Goal: Task Accomplishment & Management: Manage account settings

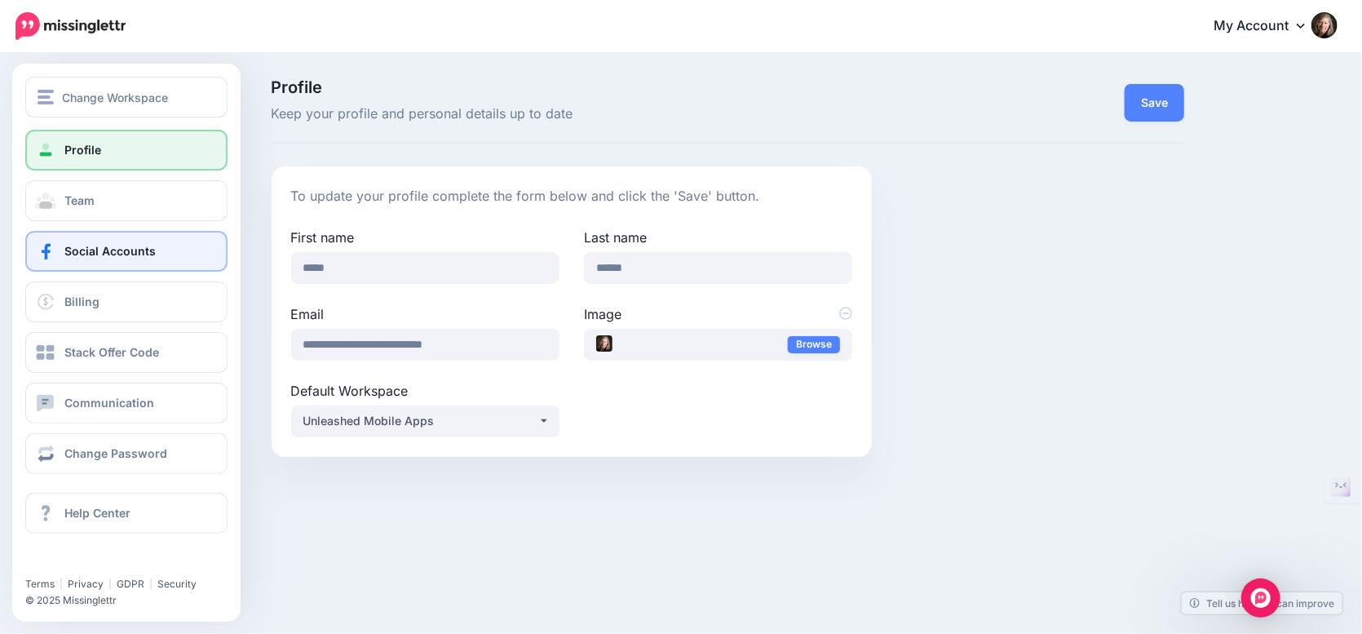
click at [100, 253] on span "Social Accounts" at bounding box center [109, 251] width 91 height 14
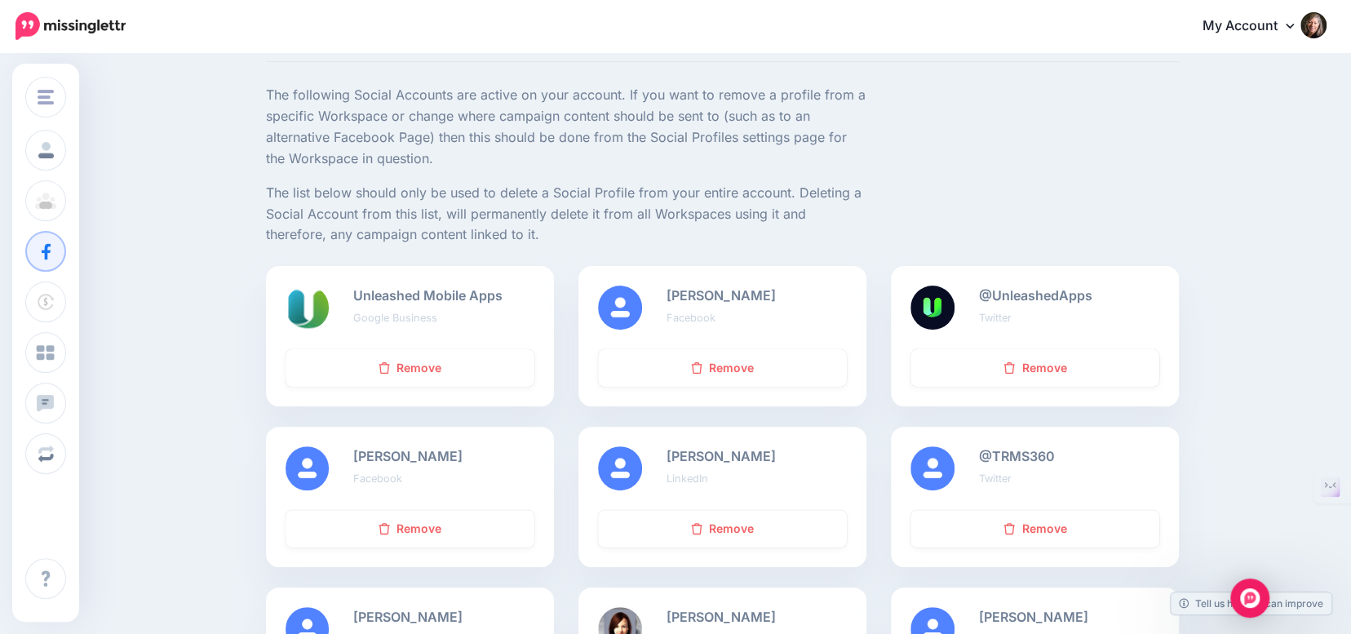
scroll to position [163, 0]
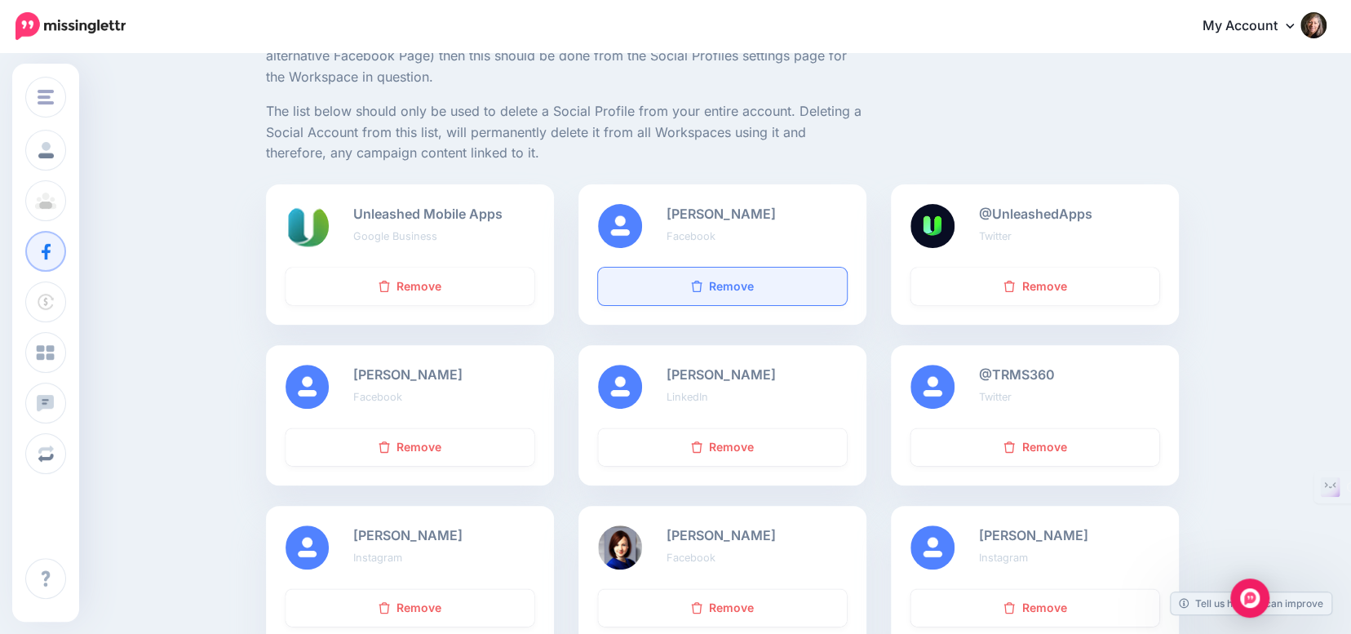
click at [737, 285] on link "Remove" at bounding box center [722, 287] width 249 height 38
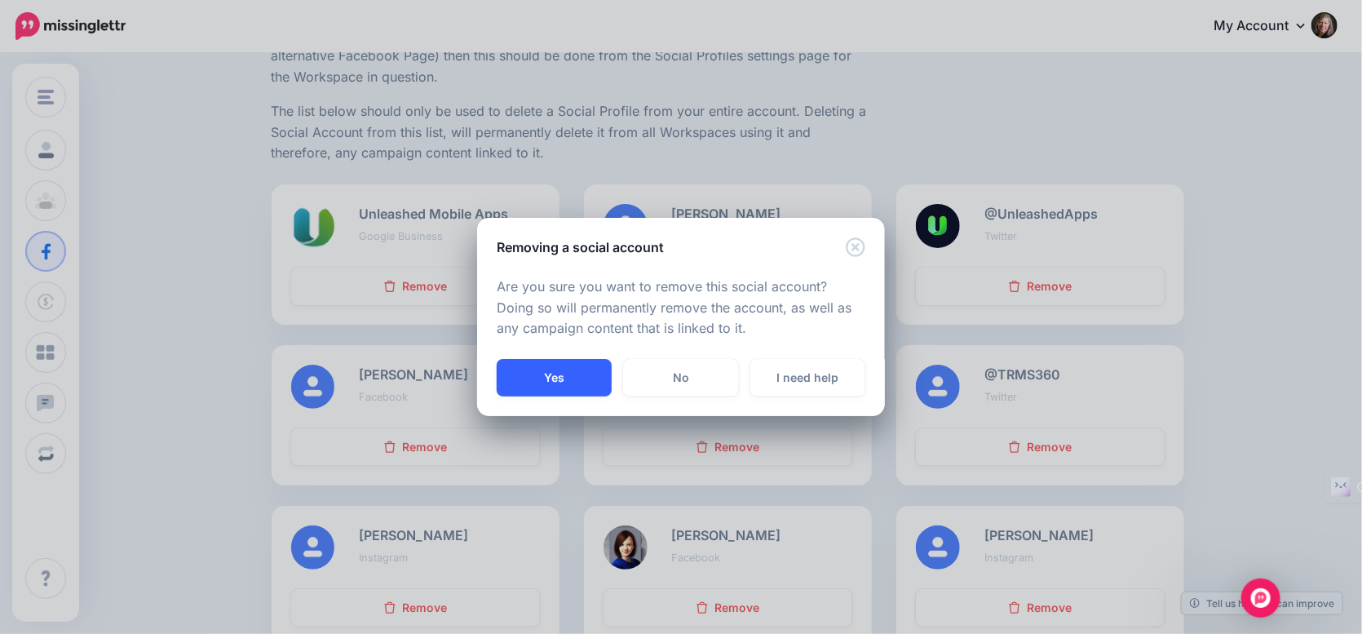
click at [572, 381] on button "Yes" at bounding box center [554, 378] width 115 height 38
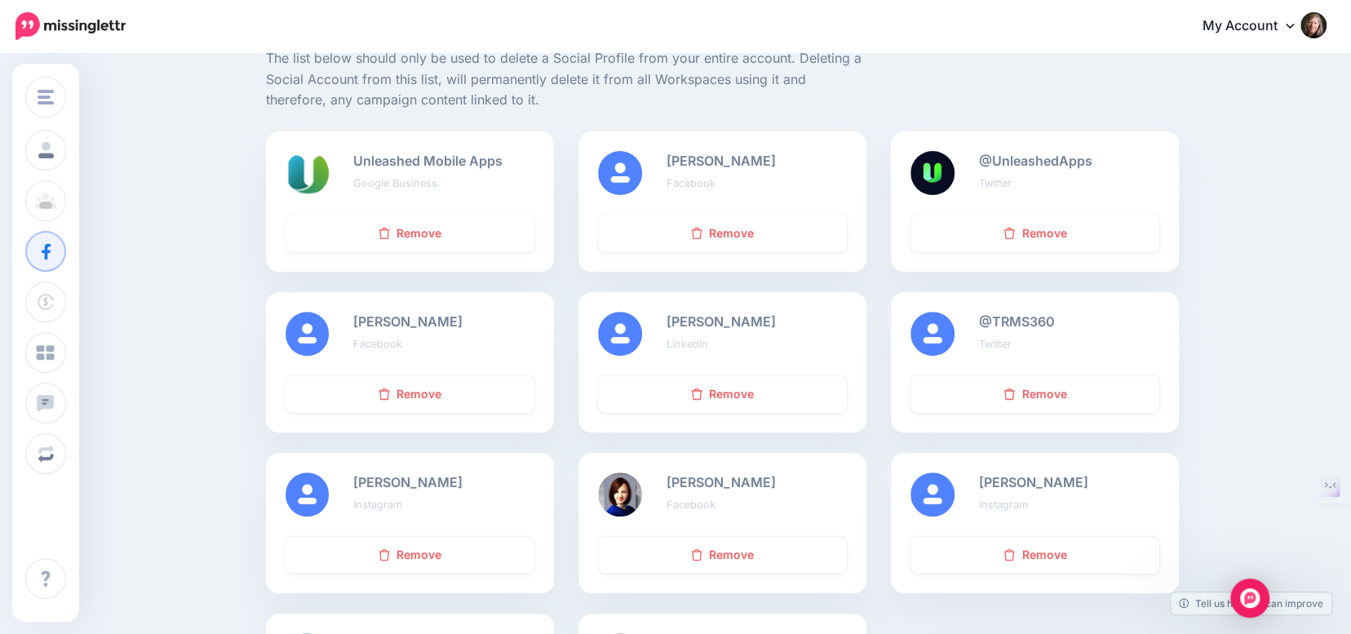
scroll to position [245, 0]
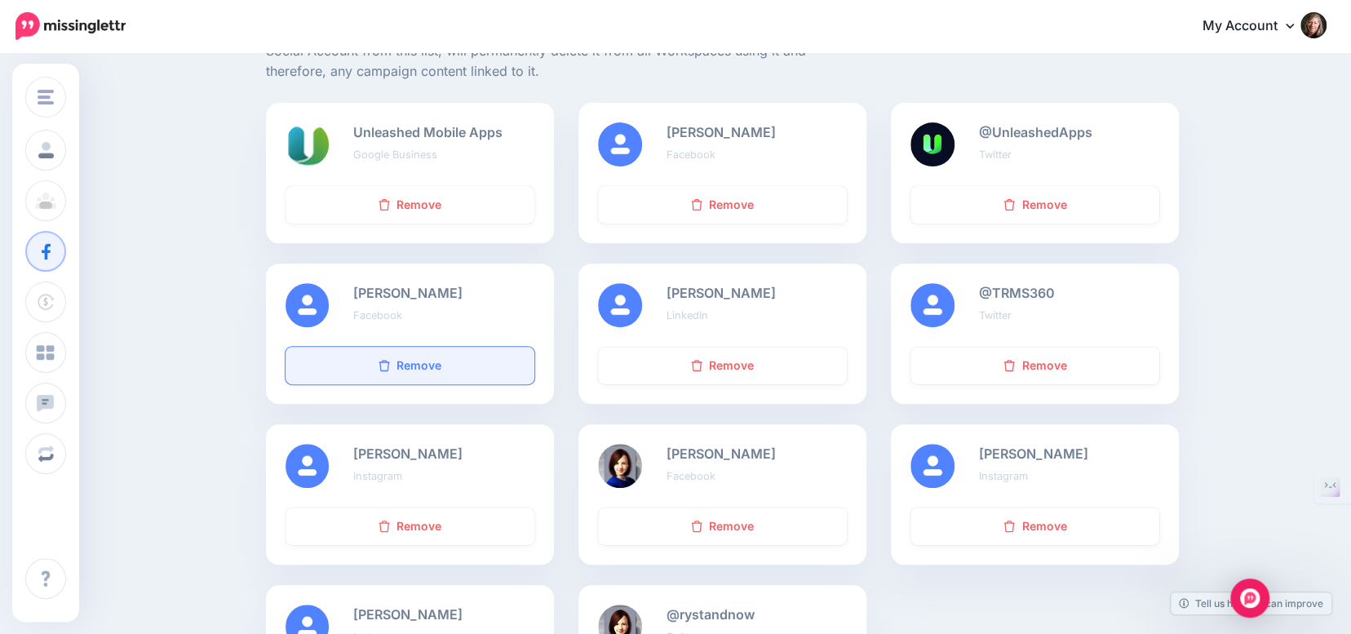
click at [414, 358] on link "Remove" at bounding box center [410, 366] width 249 height 38
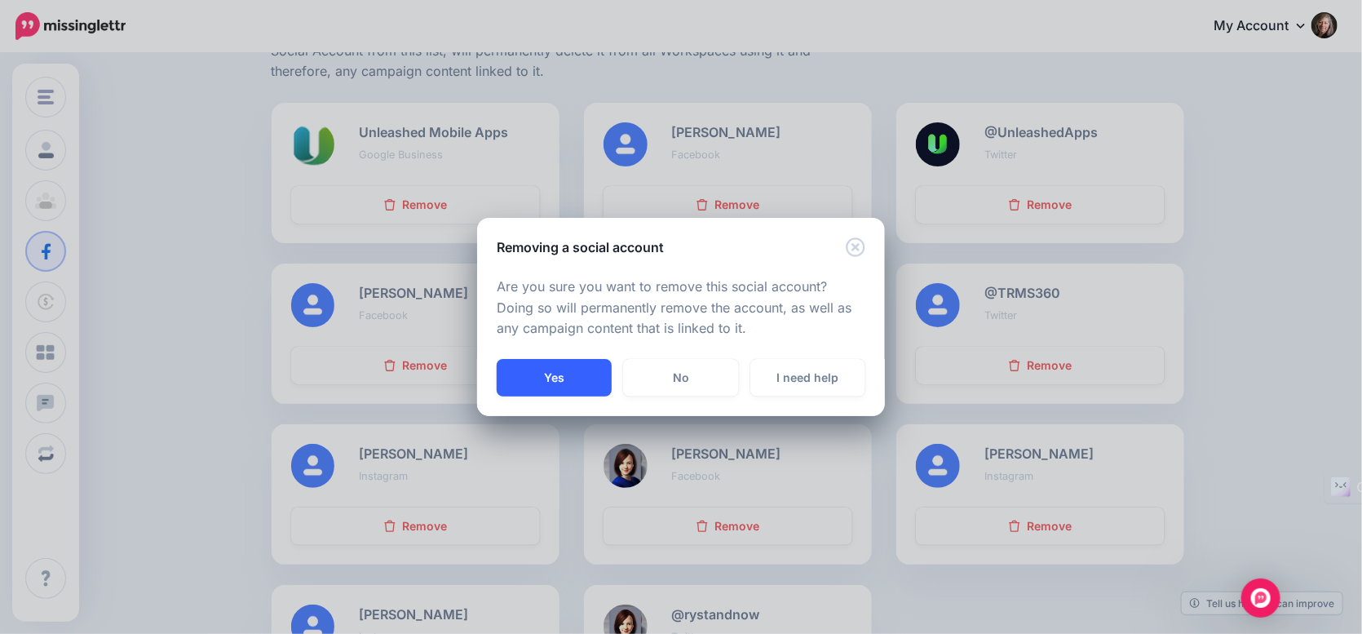
click at [548, 377] on button "Yes" at bounding box center [554, 378] width 115 height 38
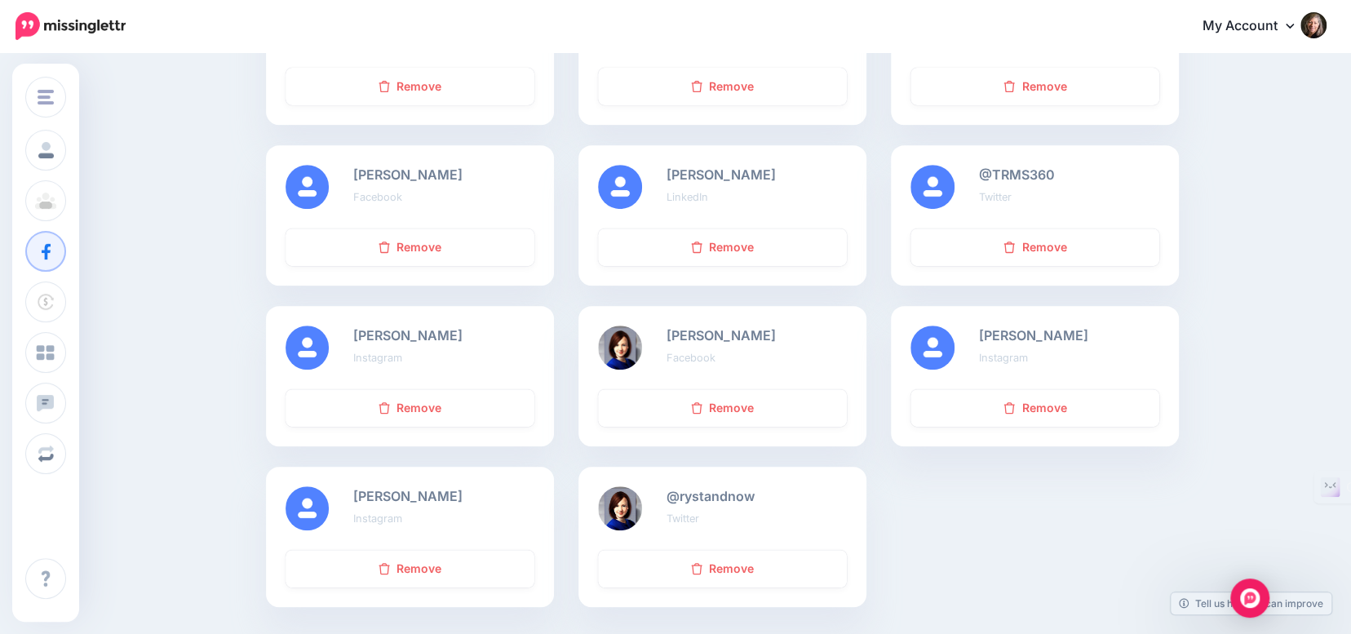
scroll to position [408, 0]
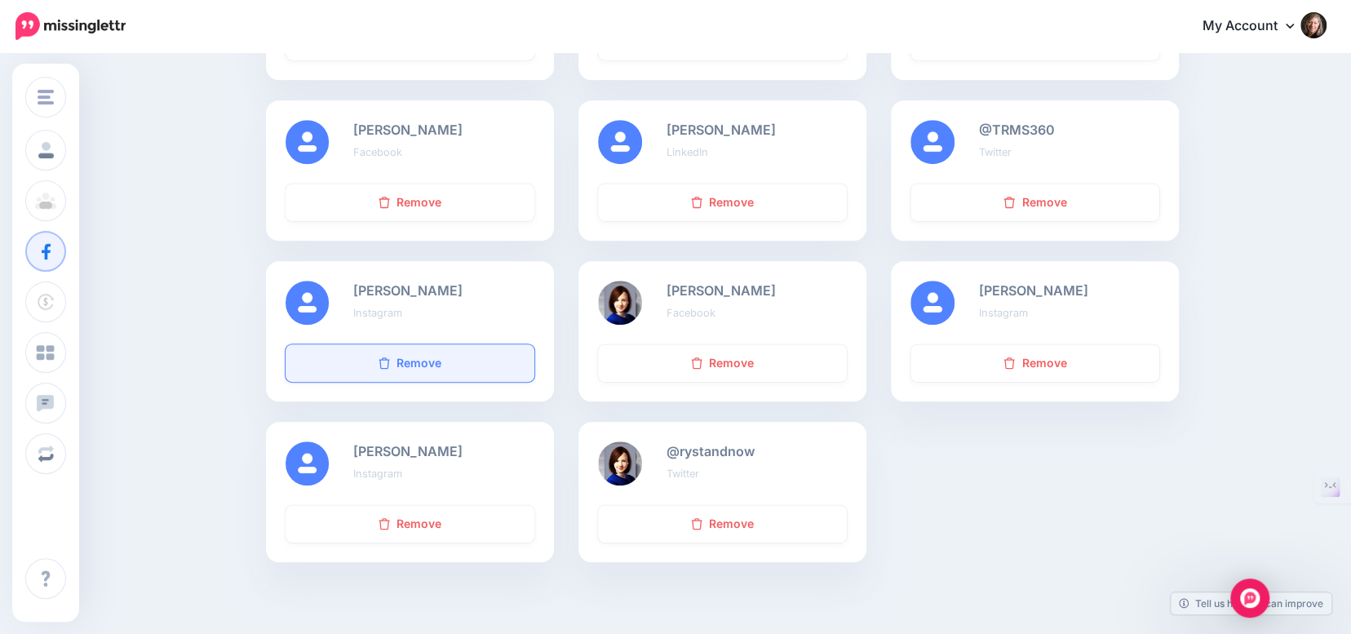
click at [408, 365] on link "Remove" at bounding box center [410, 363] width 249 height 38
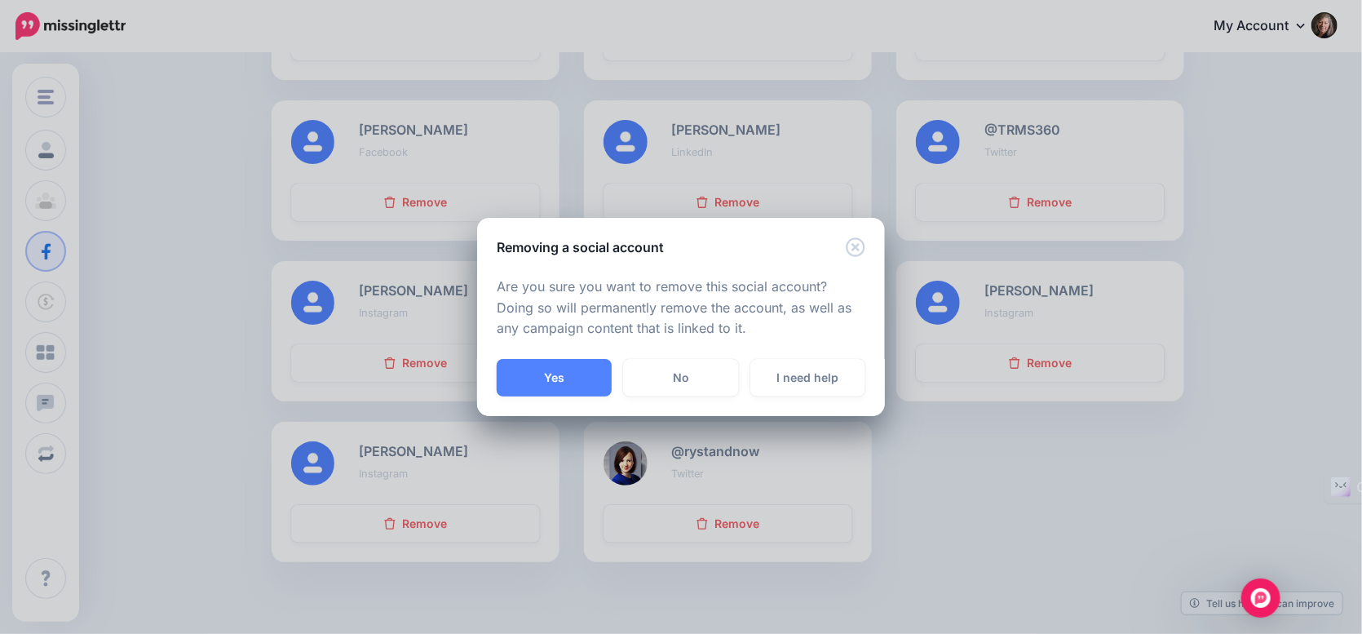
drag, startPoint x: 541, startPoint y: 377, endPoint x: 550, endPoint y: 379, distance: 9.3
click at [541, 377] on button "Yes" at bounding box center [554, 378] width 115 height 38
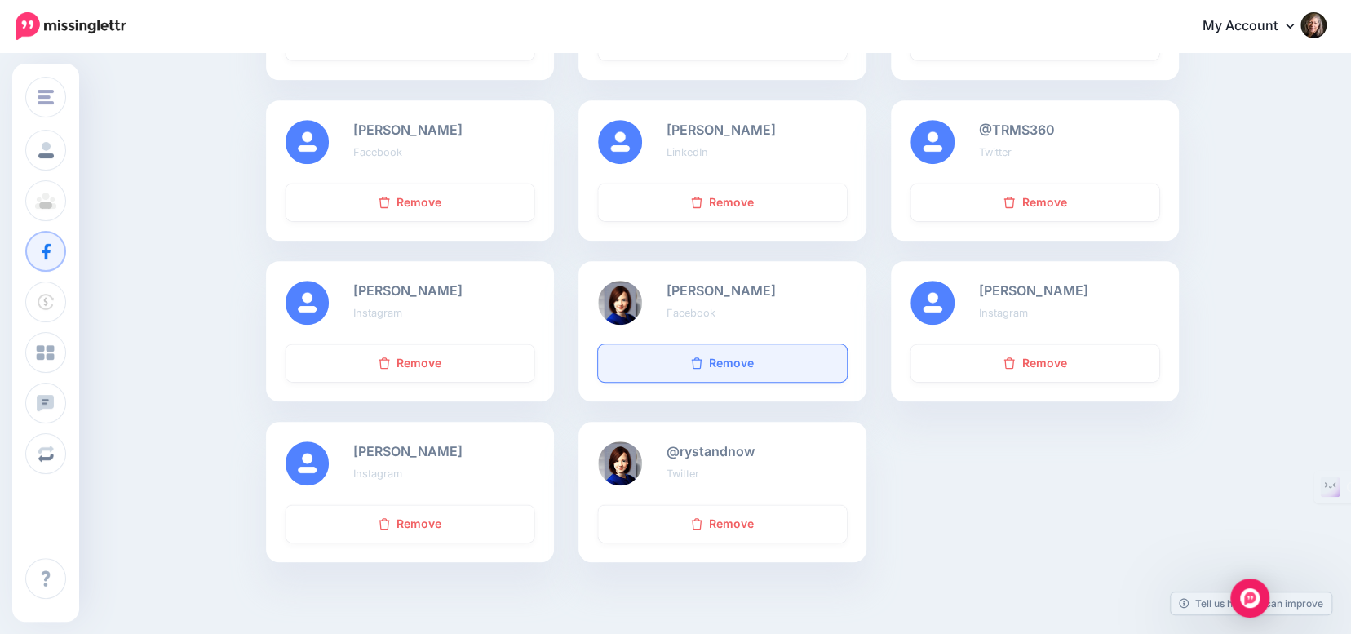
click at [744, 361] on link "Remove" at bounding box center [722, 363] width 249 height 38
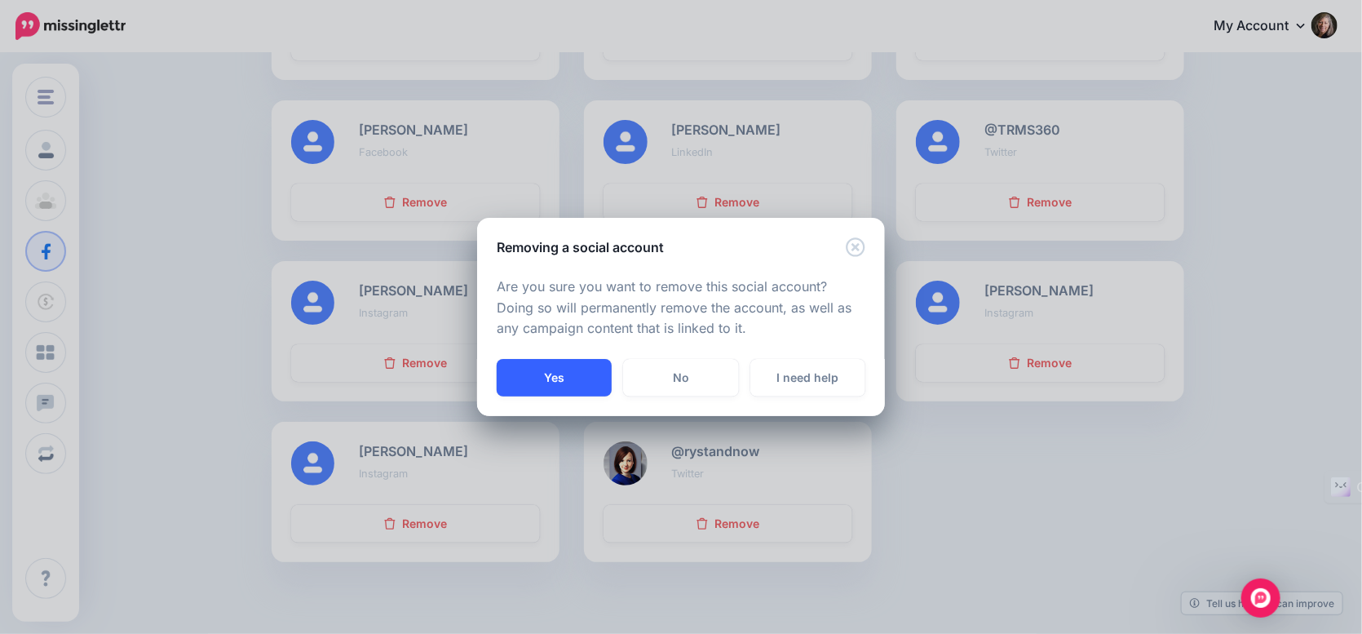
click at [566, 374] on button "Yes" at bounding box center [554, 378] width 115 height 38
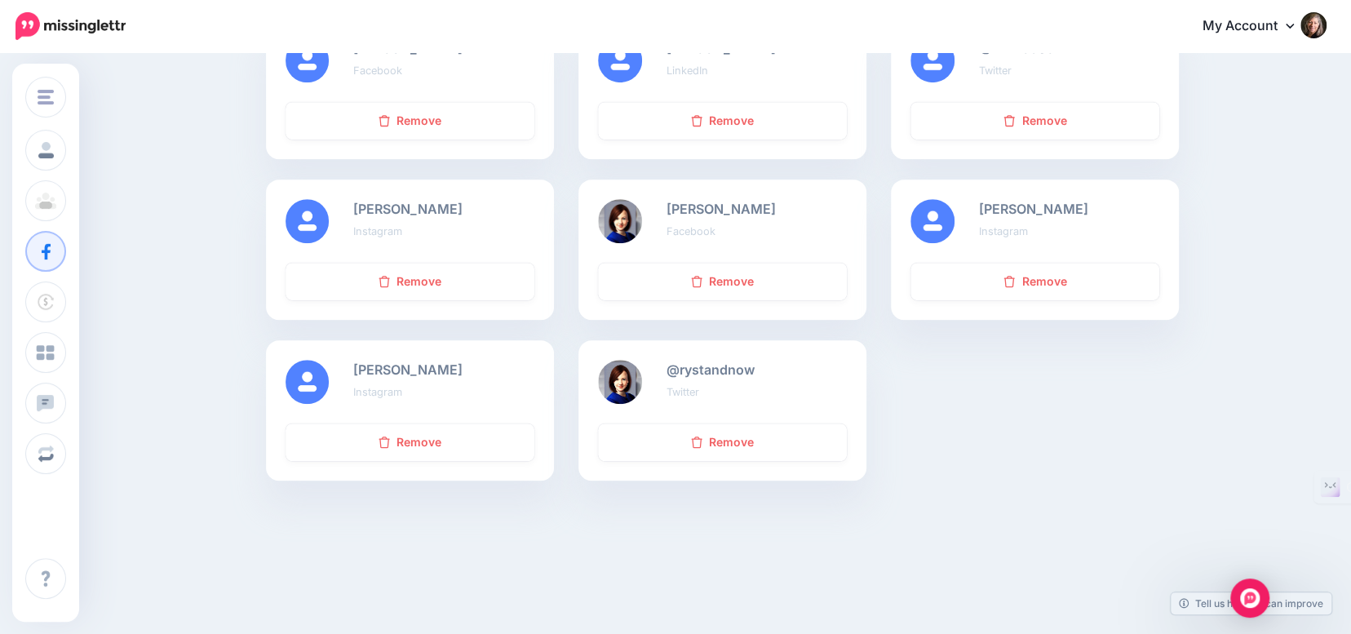
scroll to position [520, 0]
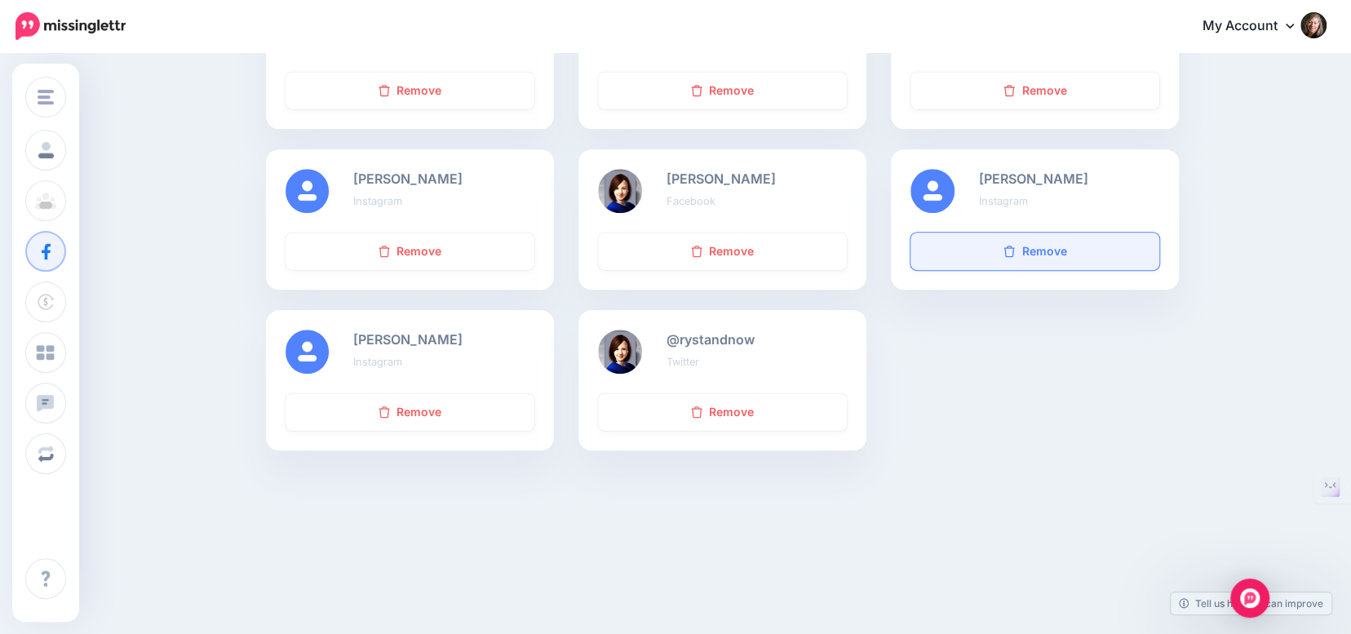
click at [1055, 251] on link "Remove" at bounding box center [1034, 252] width 249 height 38
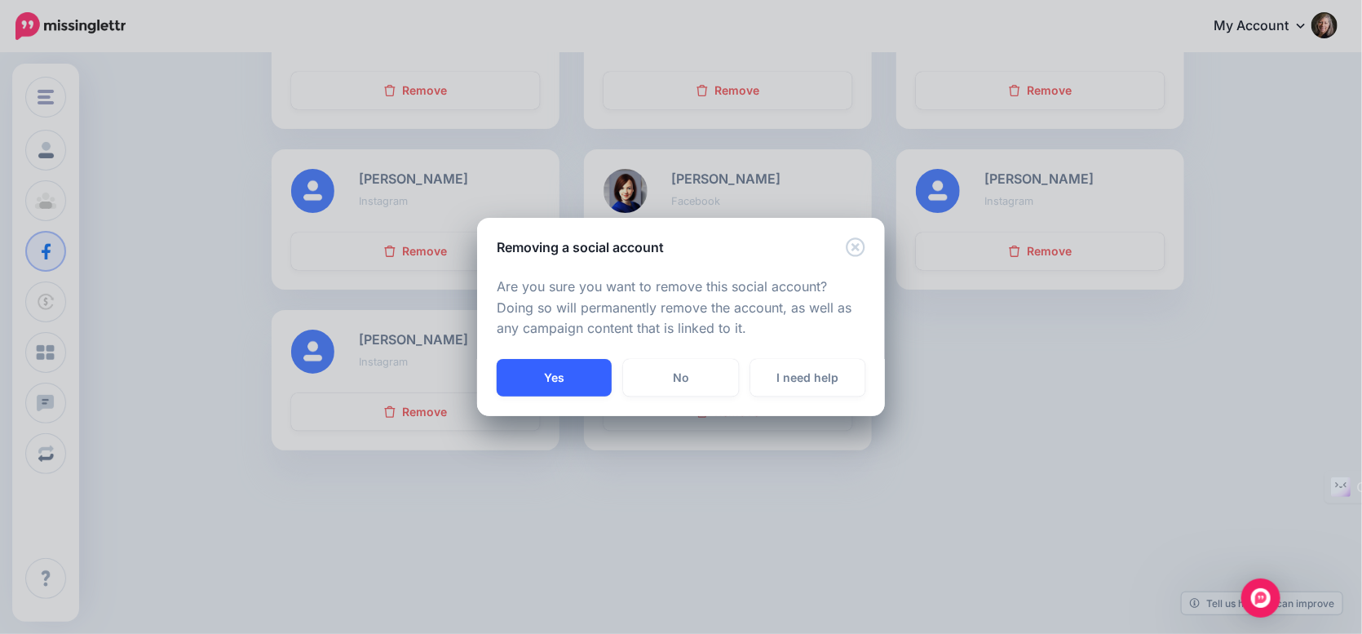
click at [569, 379] on button "Yes" at bounding box center [554, 378] width 115 height 38
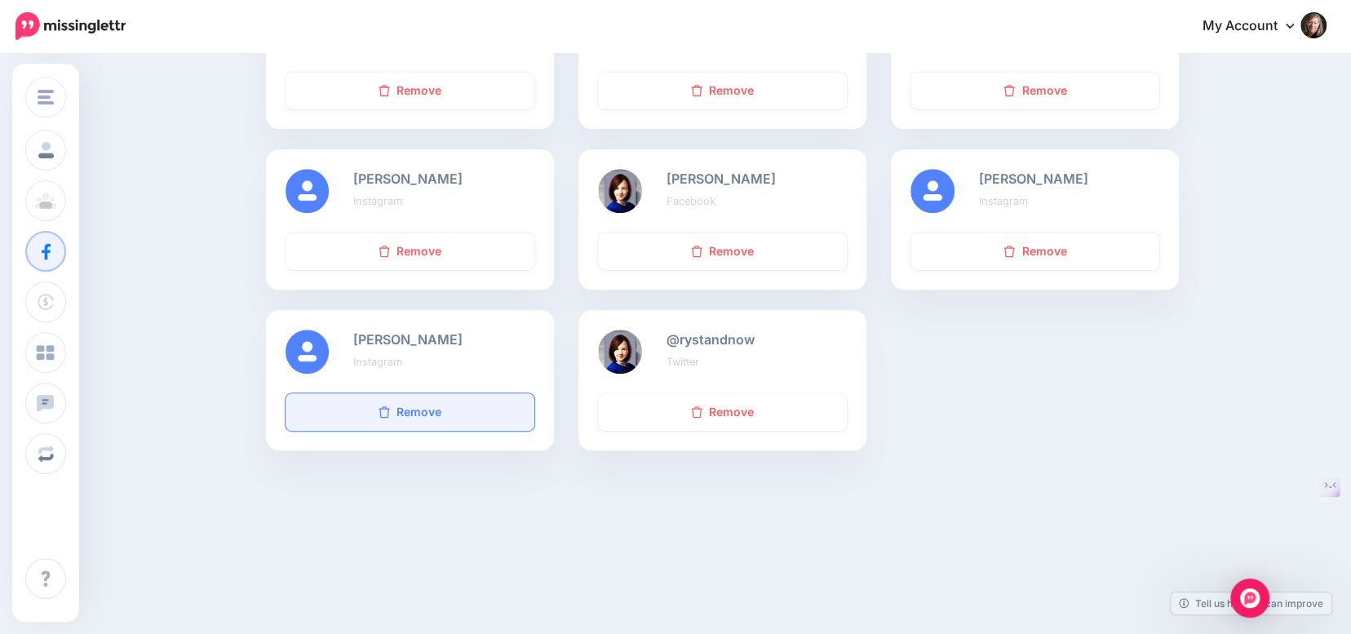
click at [405, 411] on link "Remove" at bounding box center [410, 412] width 249 height 38
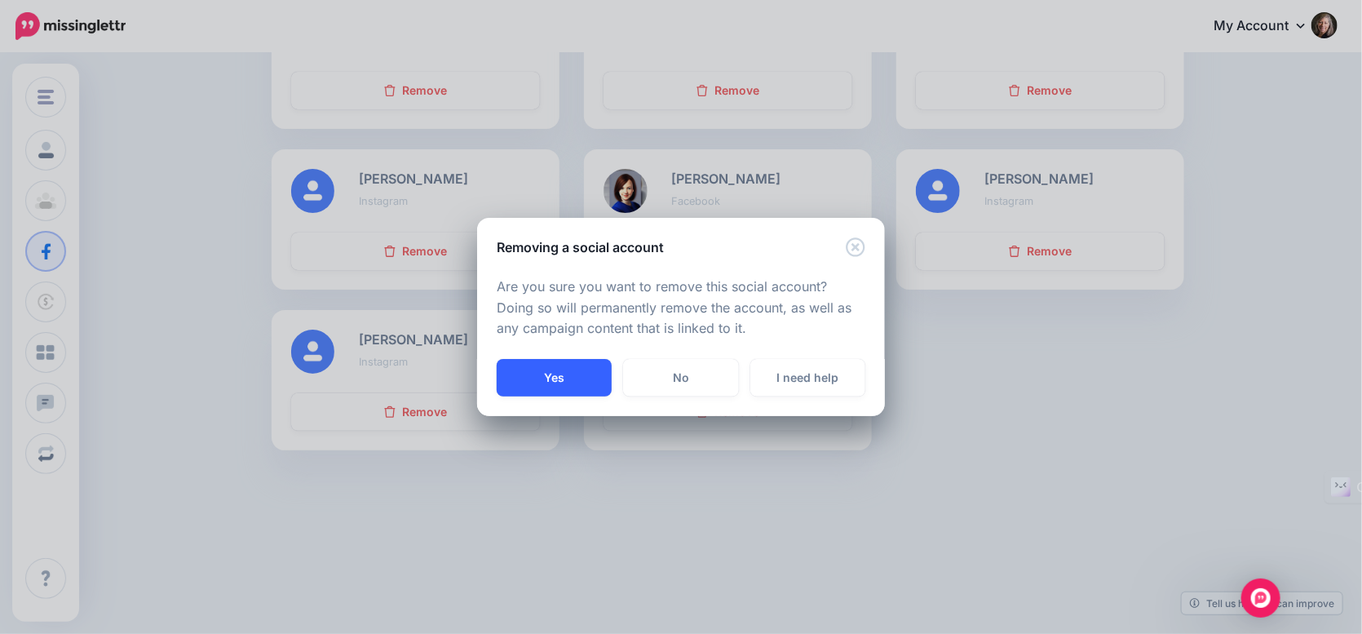
click at [569, 374] on button "Yes" at bounding box center [554, 378] width 115 height 38
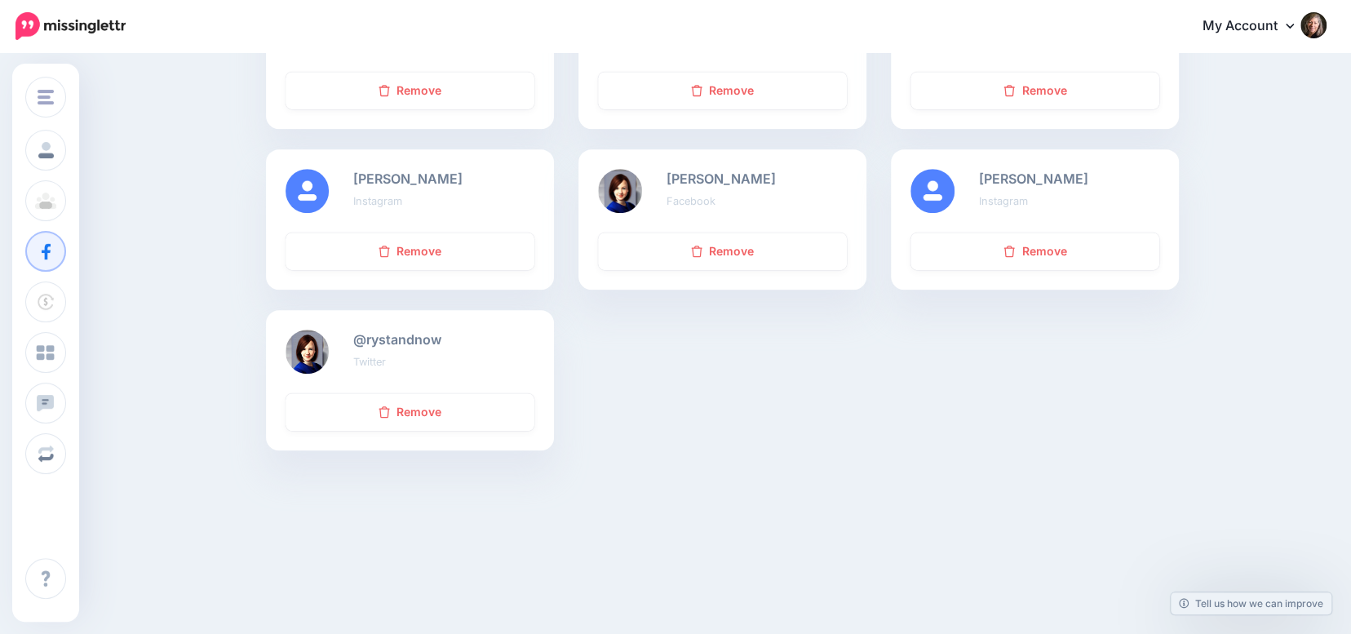
scroll to position [520, 0]
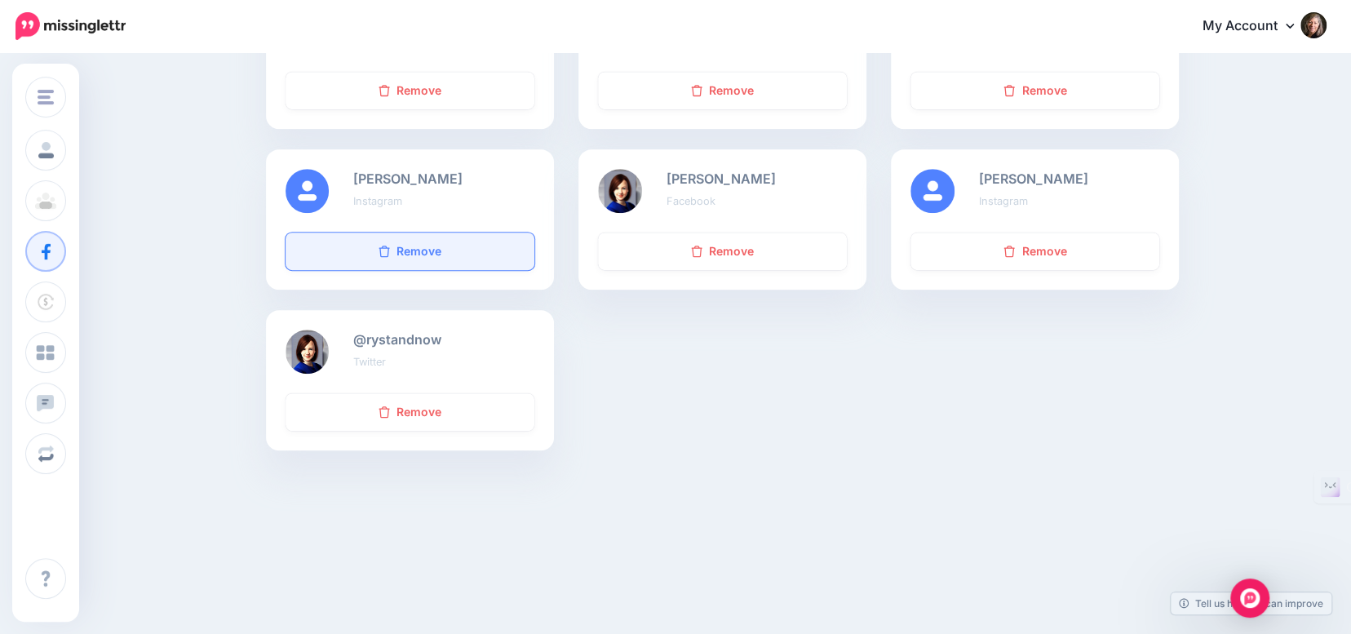
click at [419, 247] on link "Remove" at bounding box center [410, 252] width 249 height 38
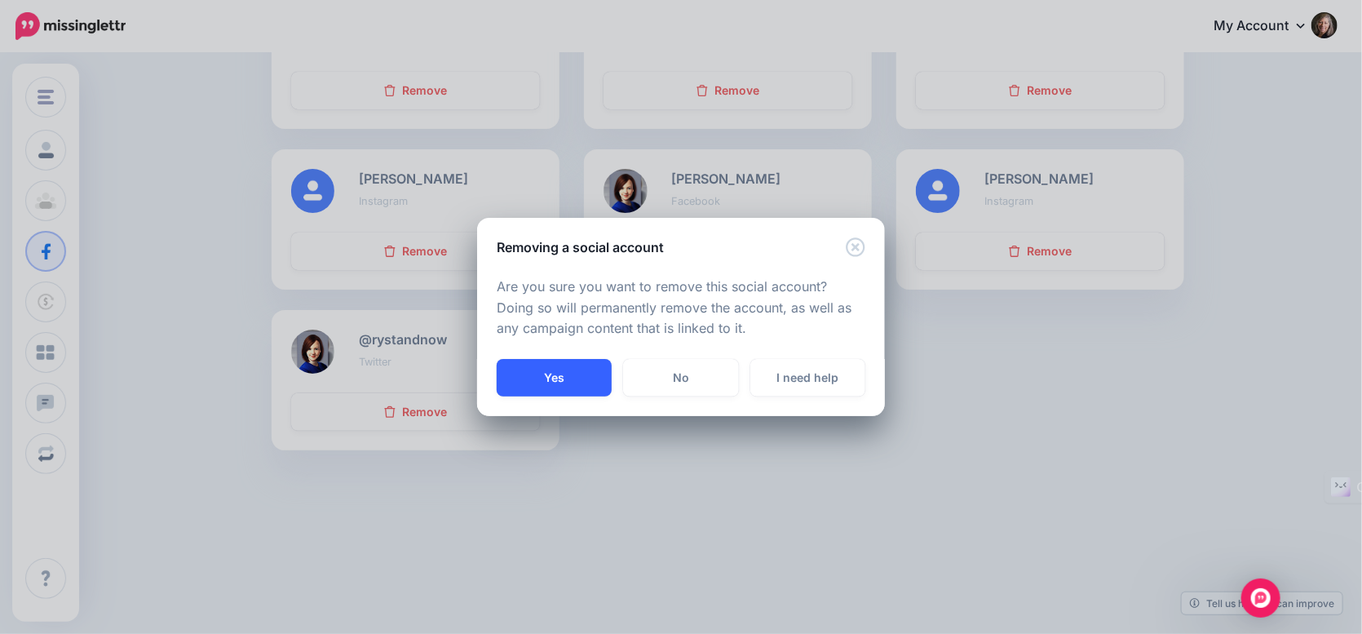
click at [560, 382] on button "Yes" at bounding box center [554, 378] width 115 height 38
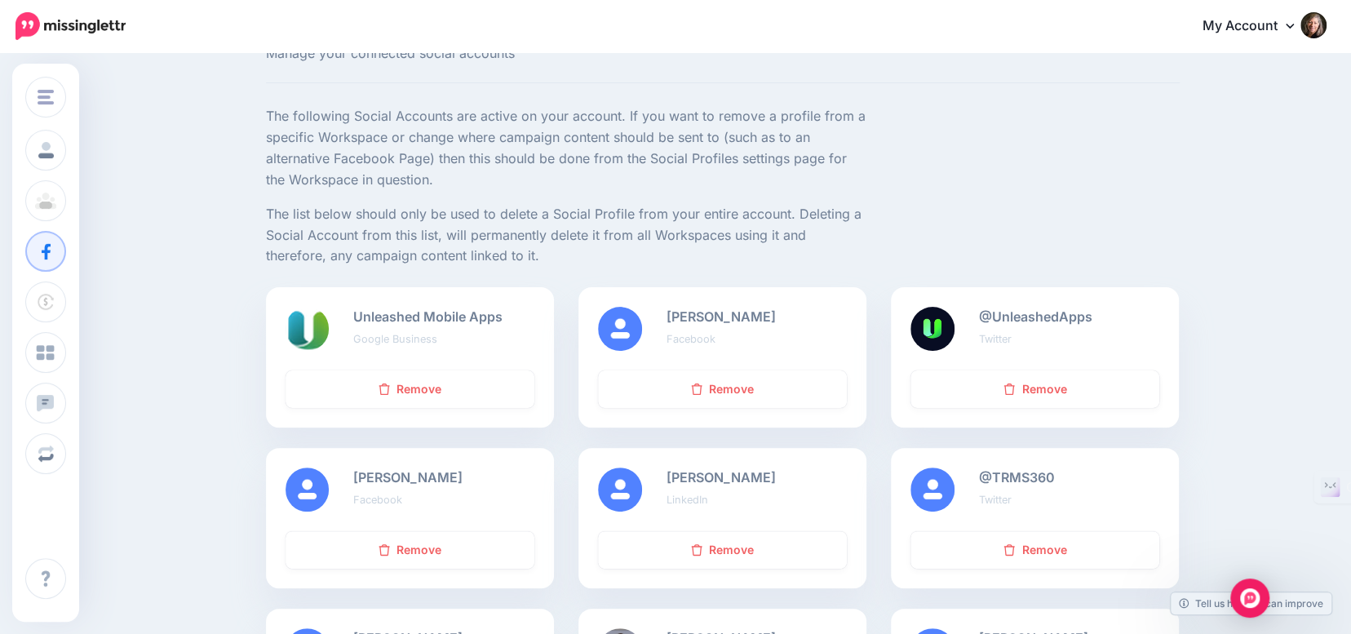
scroll to position [163, 0]
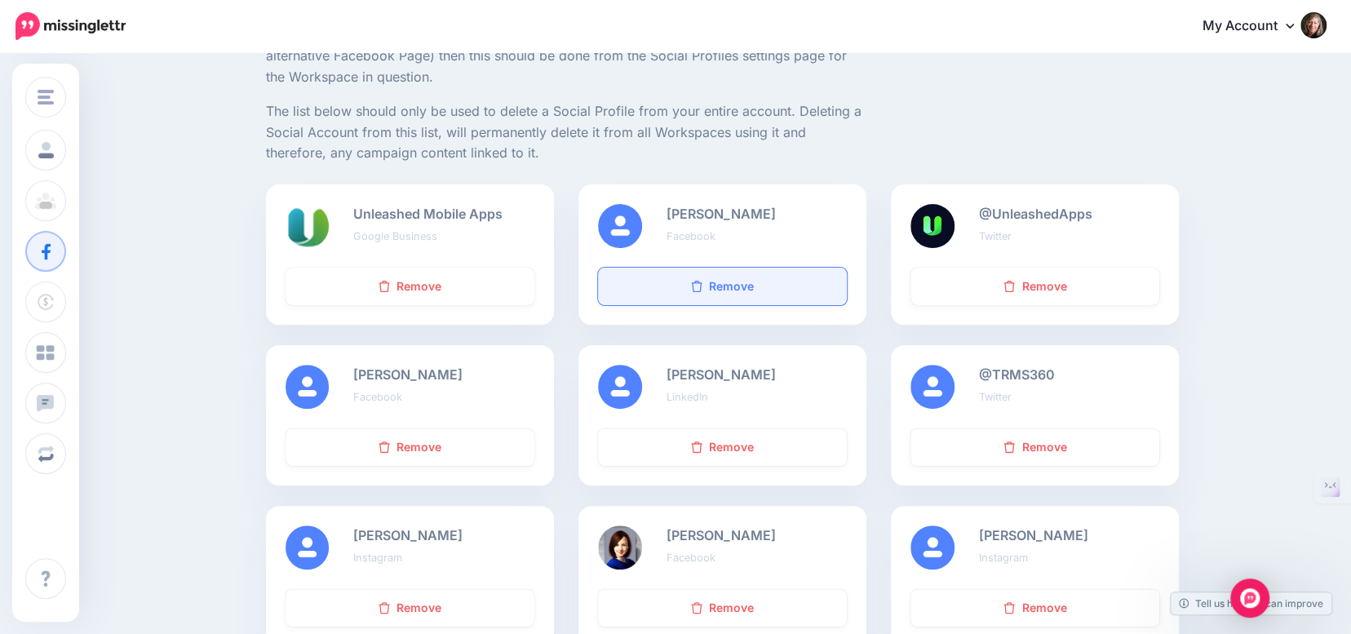
click at [729, 287] on link "Remove" at bounding box center [722, 287] width 249 height 38
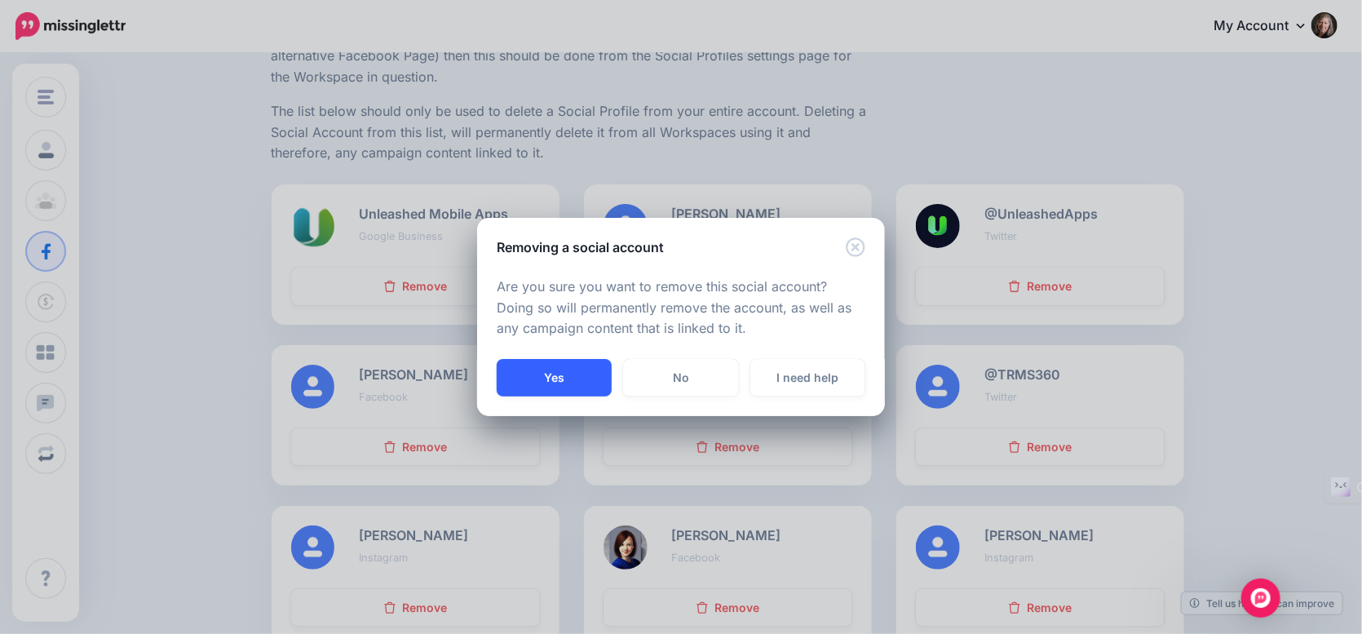
click at [569, 370] on button "Yes" at bounding box center [554, 378] width 115 height 38
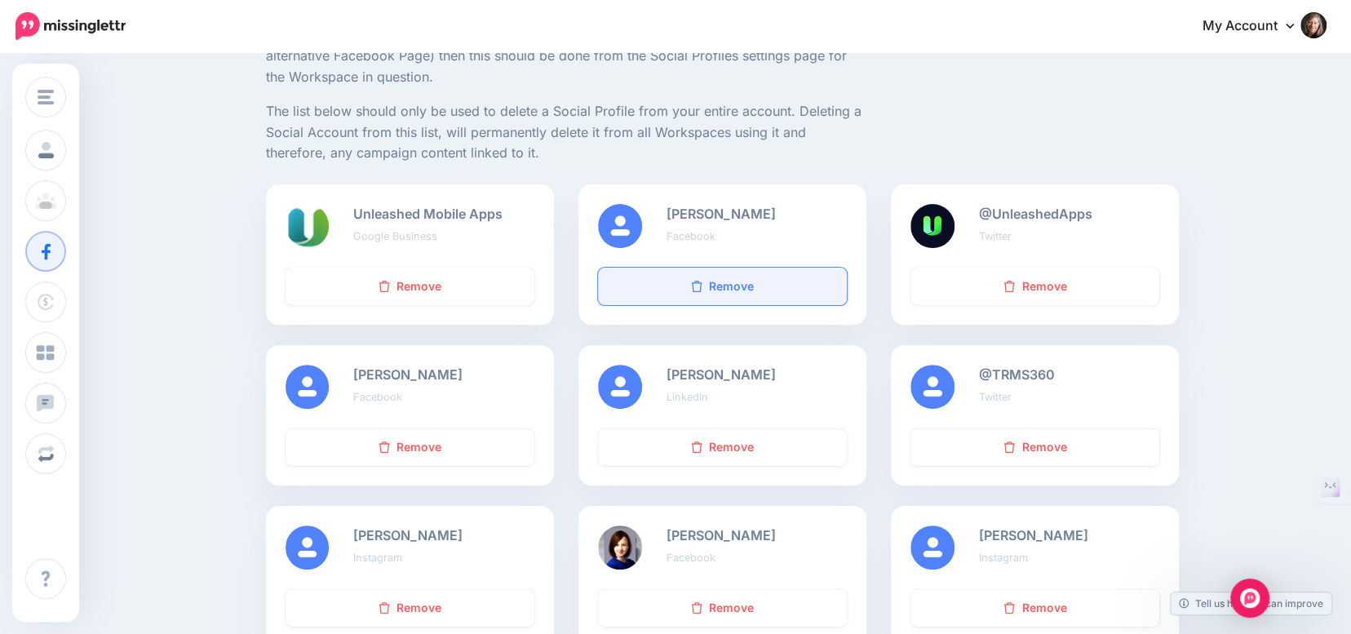
click at [730, 284] on link "Remove" at bounding box center [722, 287] width 249 height 38
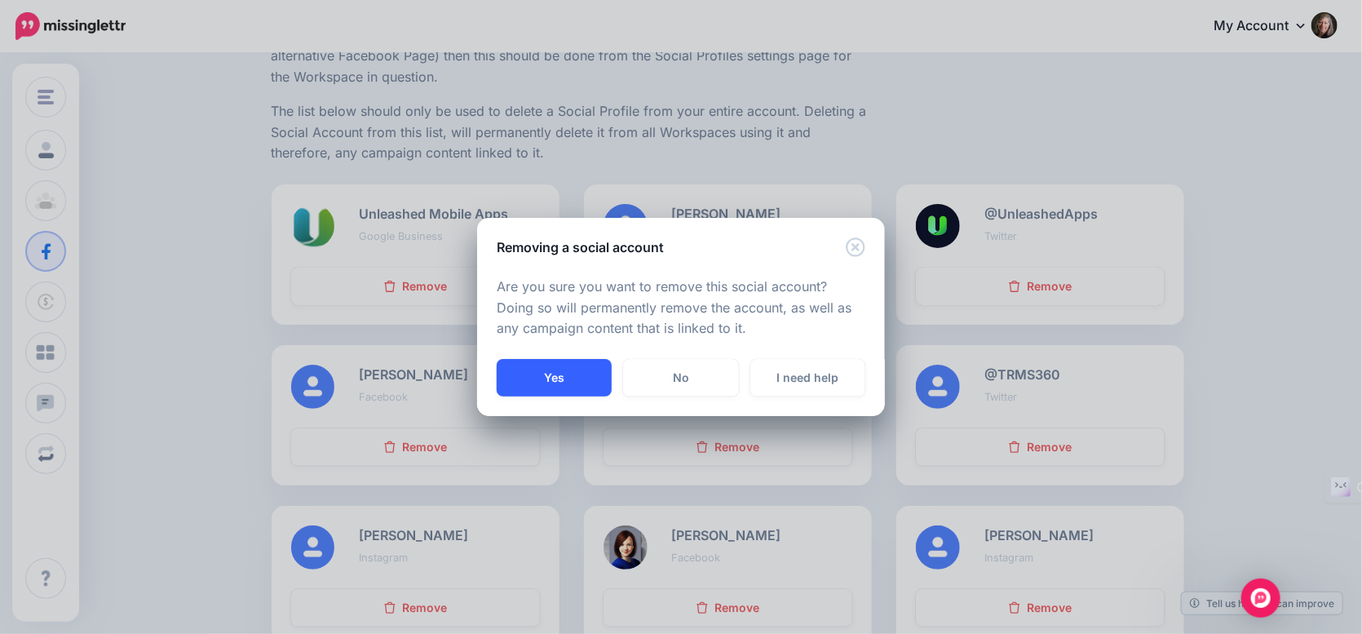
click at [550, 374] on button "Yes" at bounding box center [554, 378] width 115 height 38
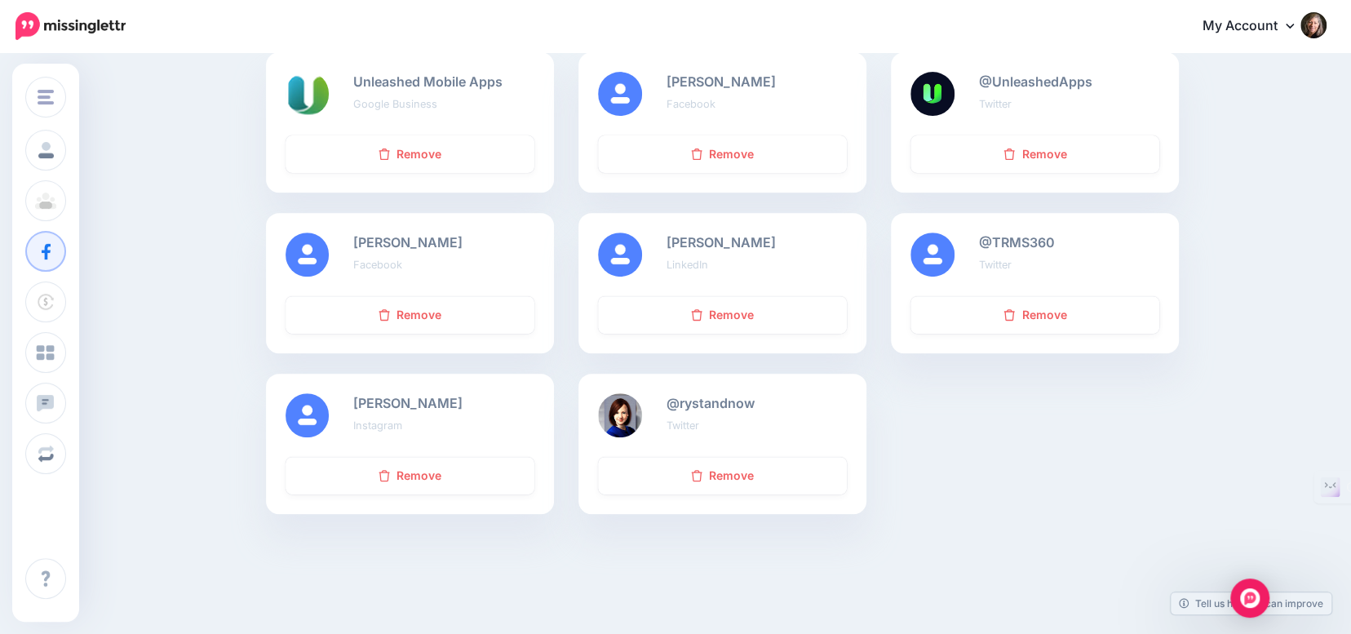
scroll to position [326, 0]
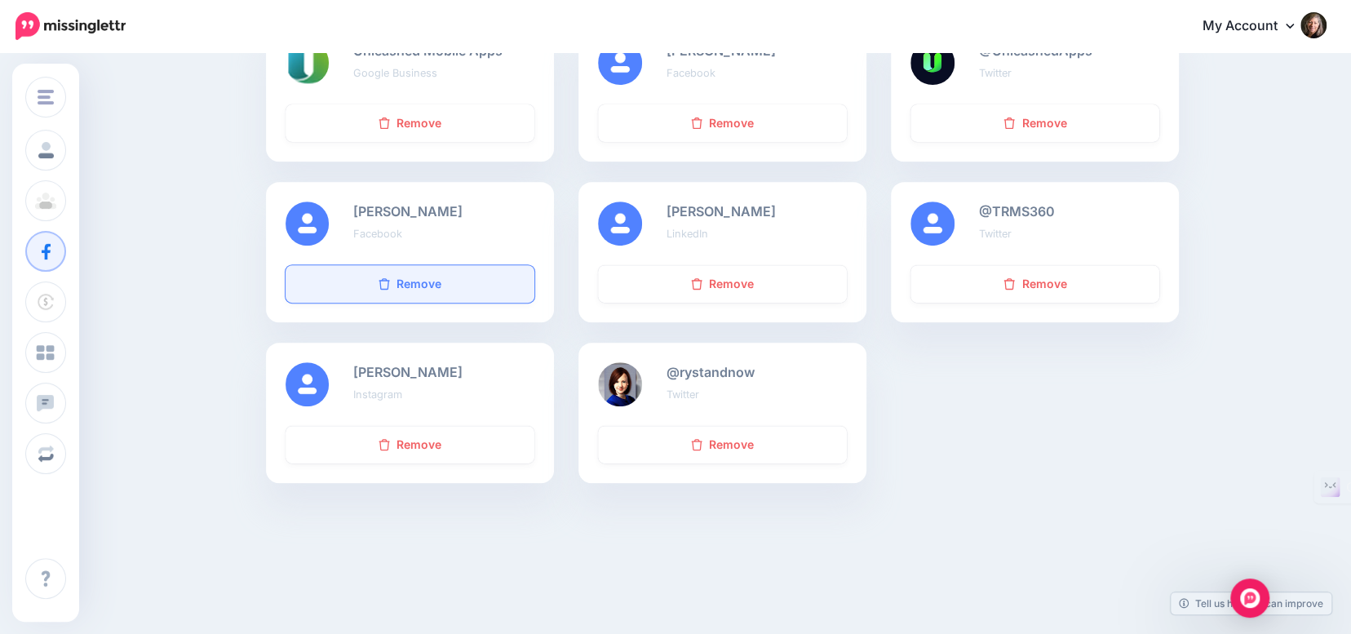
click at [428, 279] on link "Remove" at bounding box center [410, 284] width 249 height 38
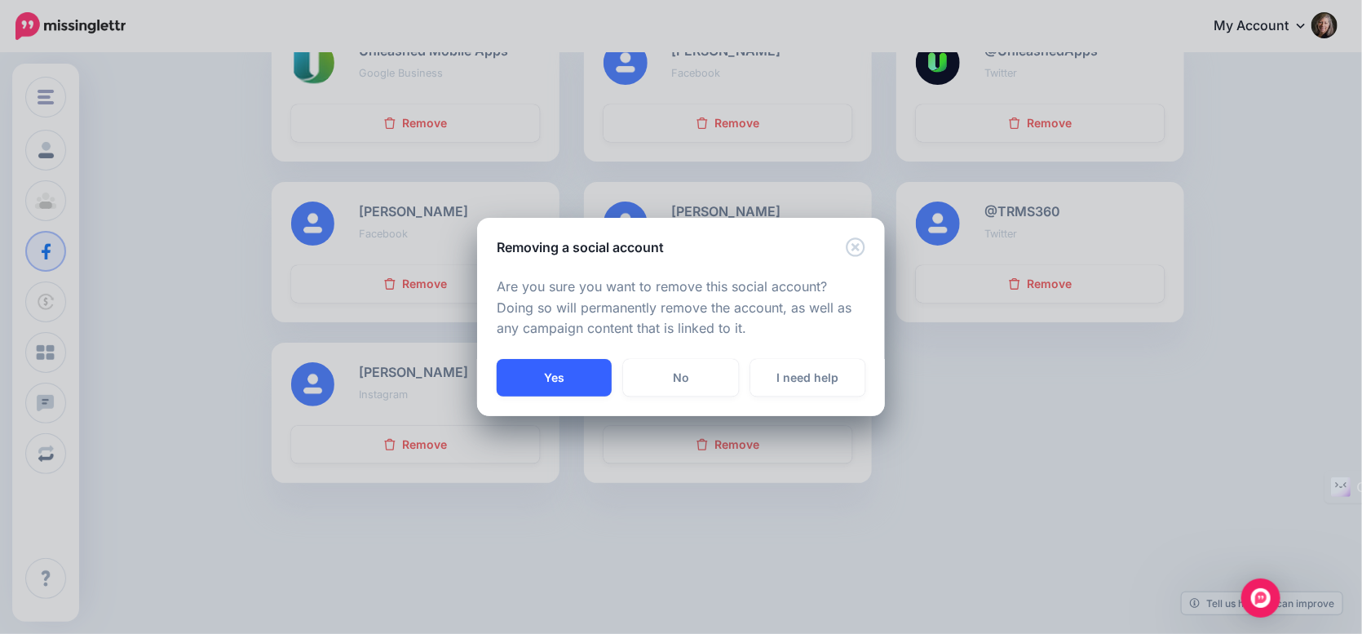
click at [576, 376] on button "Yes" at bounding box center [554, 378] width 115 height 38
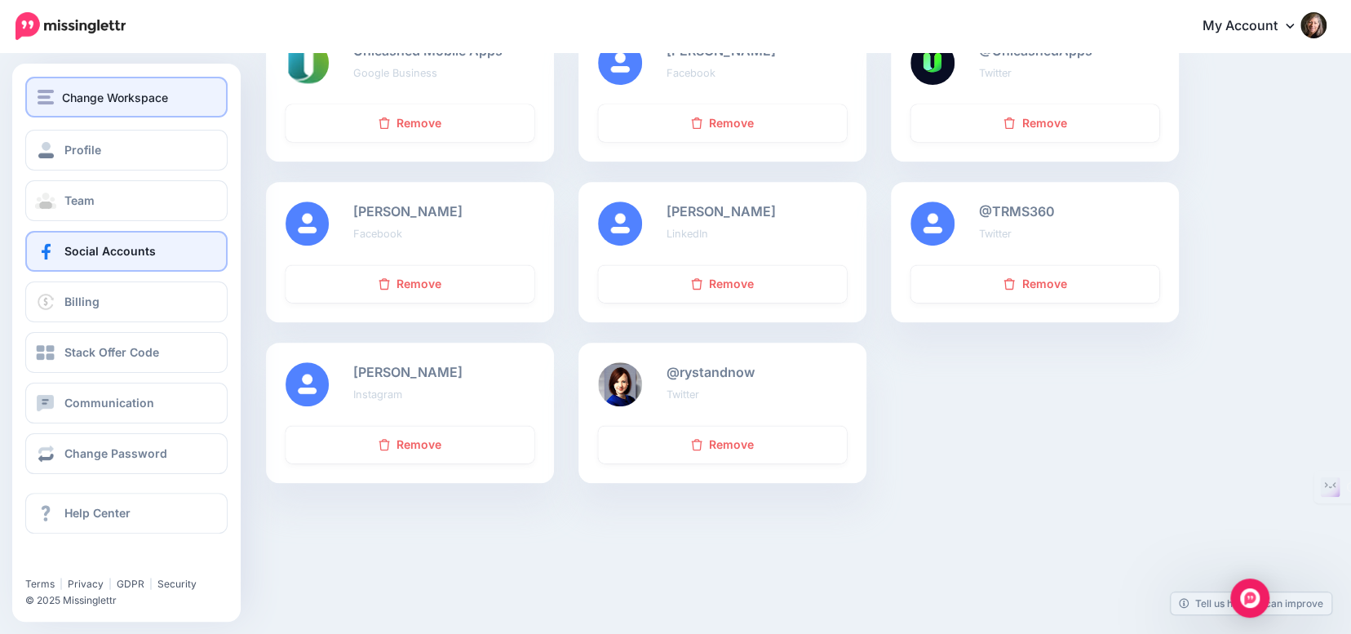
click at [71, 101] on span "Change Workspace" at bounding box center [115, 97] width 106 height 19
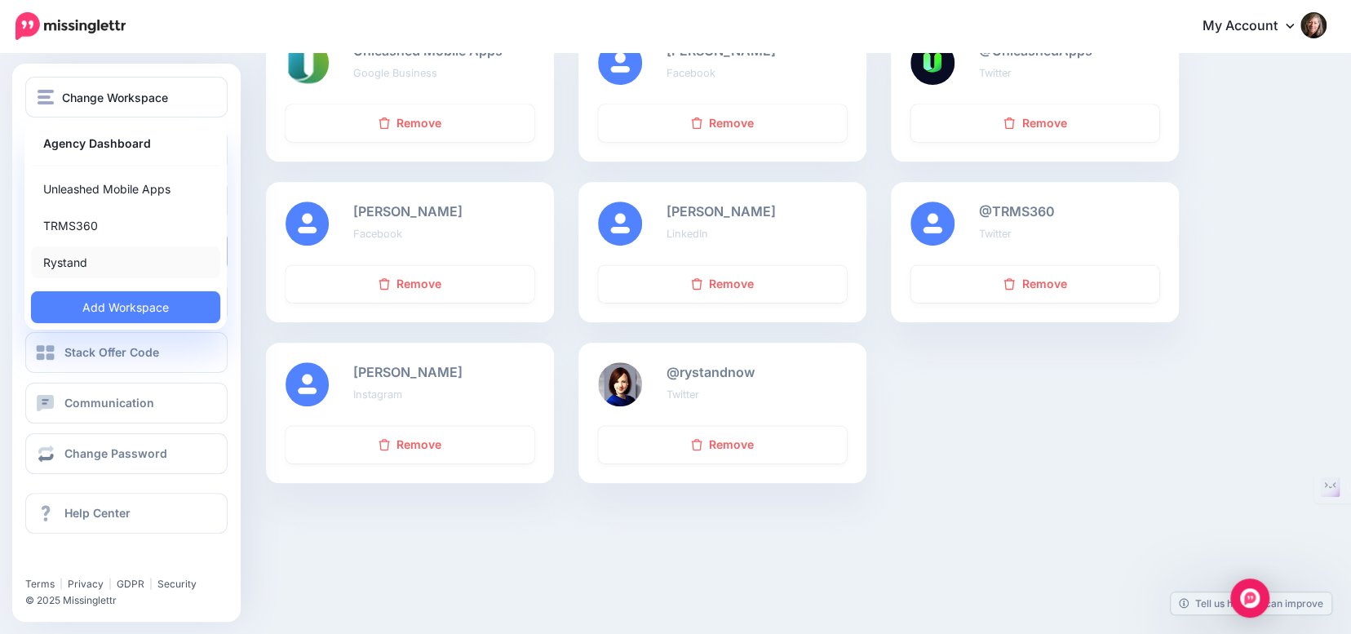
click at [73, 260] on link "Rystand" at bounding box center [125, 262] width 189 height 32
